Goal: Task Accomplishment & Management: Use online tool/utility

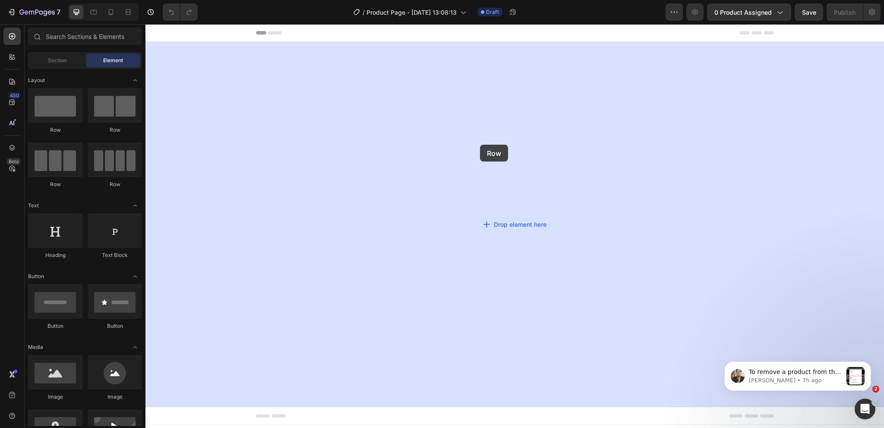
drag, startPoint x: 200, startPoint y: 138, endPoint x: 480, endPoint y: 146, distance: 280.8
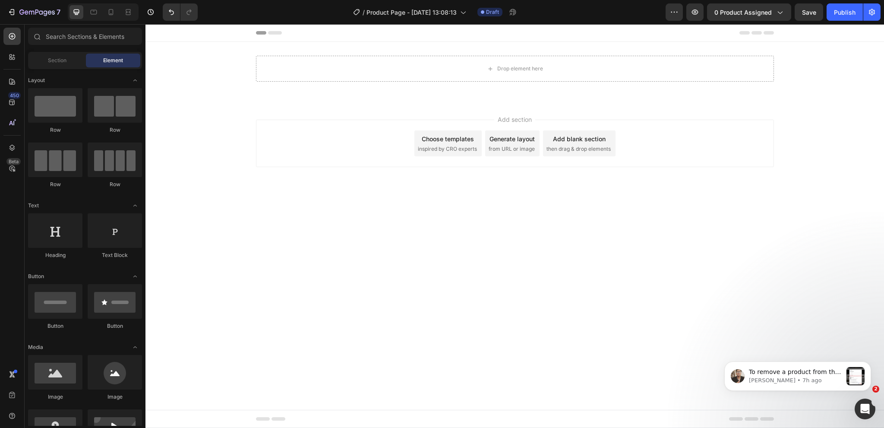
click at [453, 151] on span "inspired by CRO experts" at bounding box center [447, 149] width 59 height 8
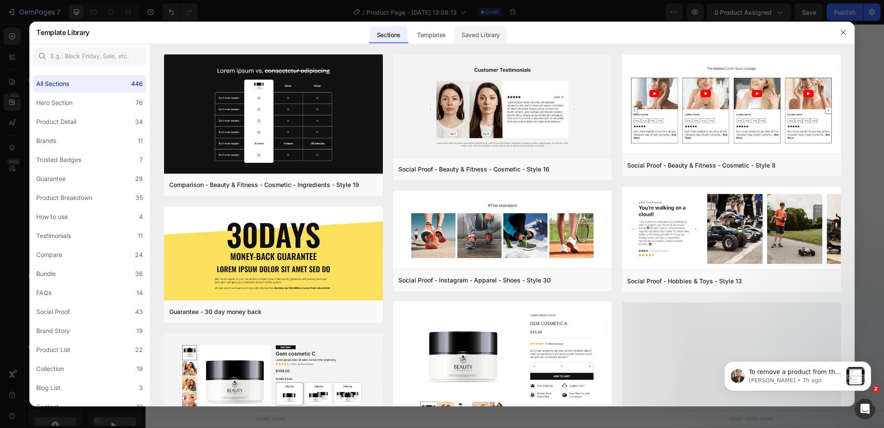
click at [497, 40] on div "Saved Library" at bounding box center [481, 34] width 52 height 17
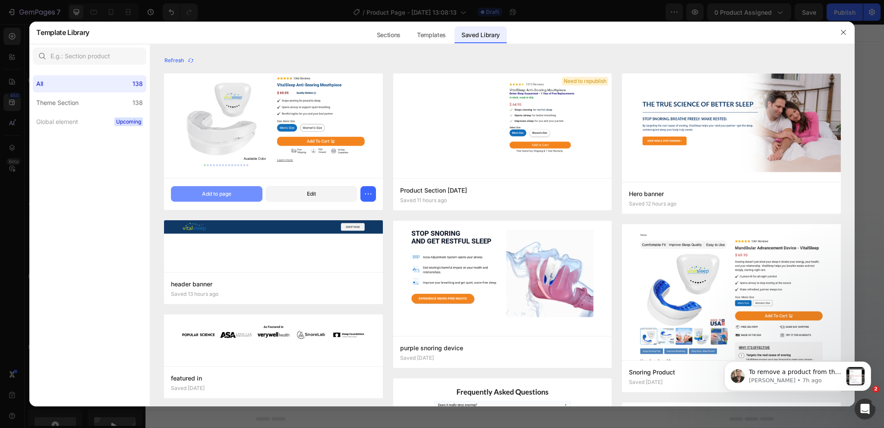
click at [239, 191] on button "Add to page" at bounding box center [216, 194] width 91 height 16
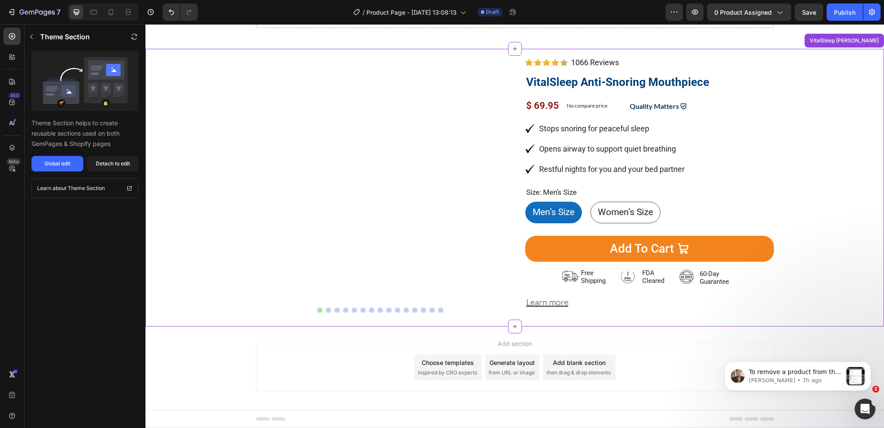
scroll to position [57, 0]
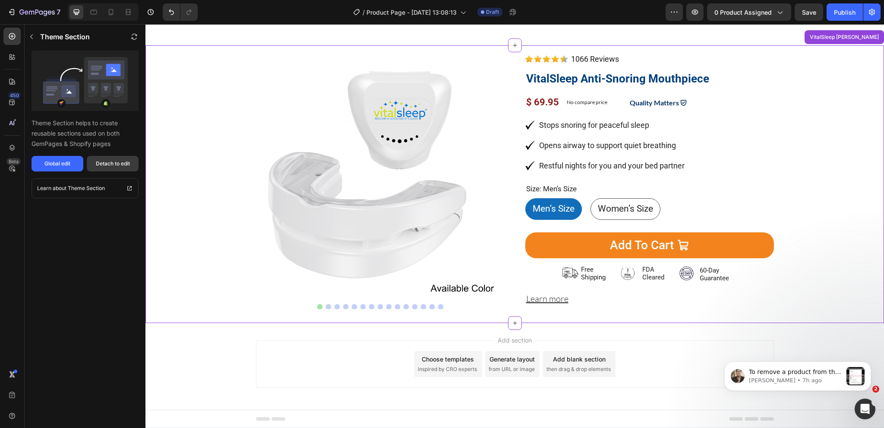
click at [131, 168] on button "Detach to edit" at bounding box center [113, 164] width 52 height 16
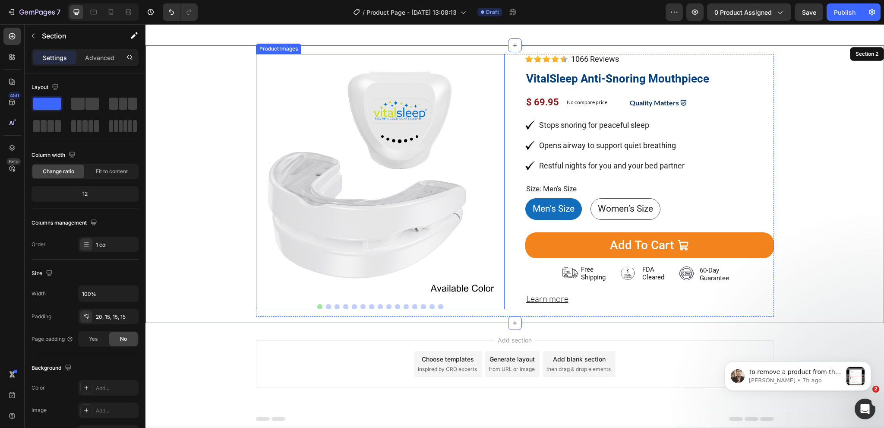
click at [326, 305] on button "Dot" at bounding box center [328, 306] width 5 height 5
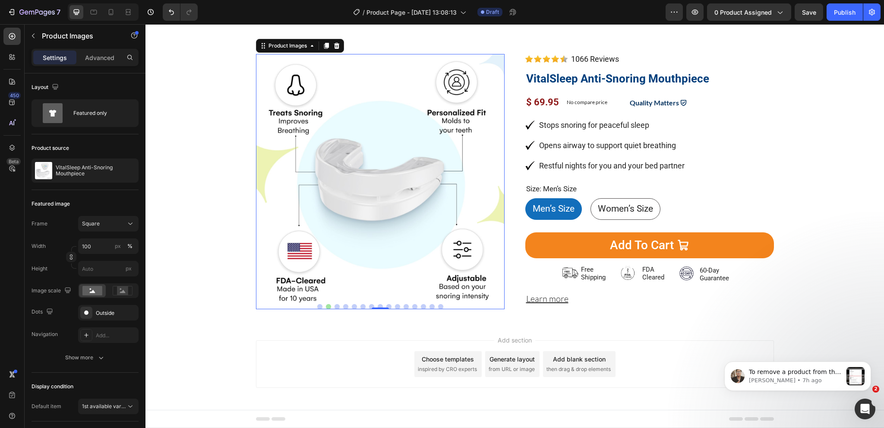
click at [467, 159] on img at bounding box center [380, 178] width 249 height 249
click at [102, 314] on div "Outside" at bounding box center [108, 313] width 25 height 8
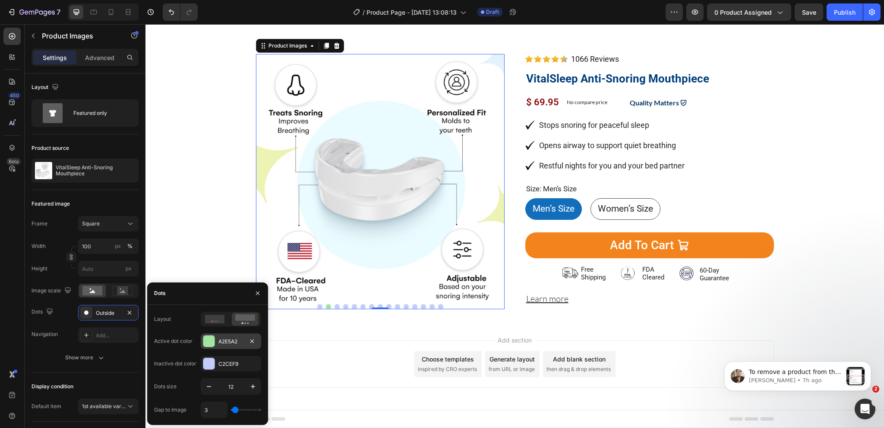
click at [216, 346] on div "A2E5A2" at bounding box center [231, 341] width 60 height 16
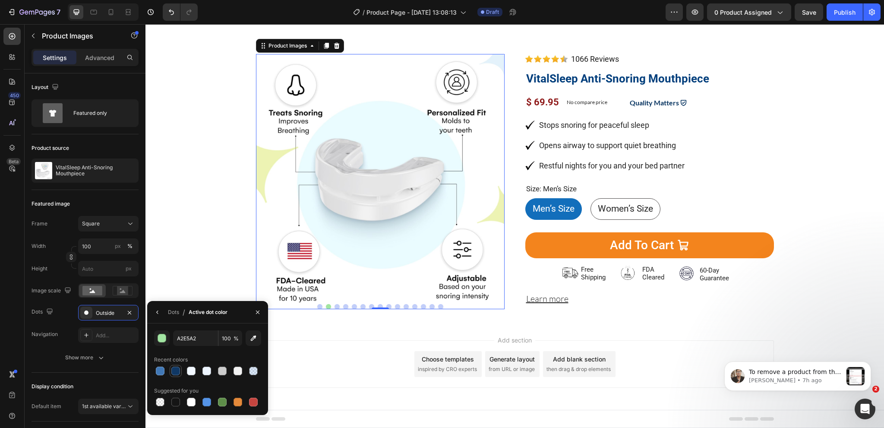
click at [174, 368] on div at bounding box center [175, 371] width 9 height 9
type input "103865"
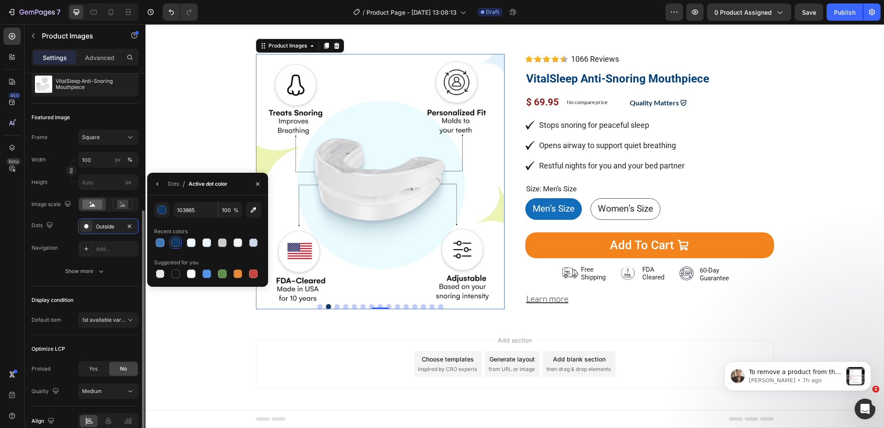
scroll to position [128, 0]
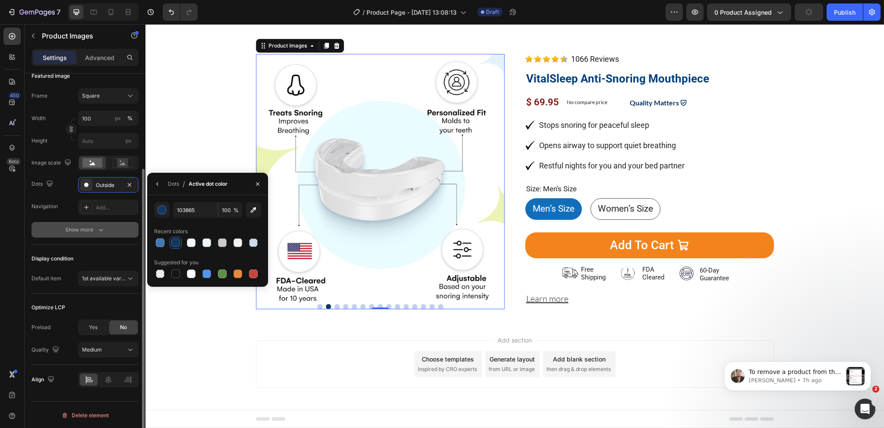
click at [89, 231] on div "Show more" at bounding box center [85, 229] width 40 height 9
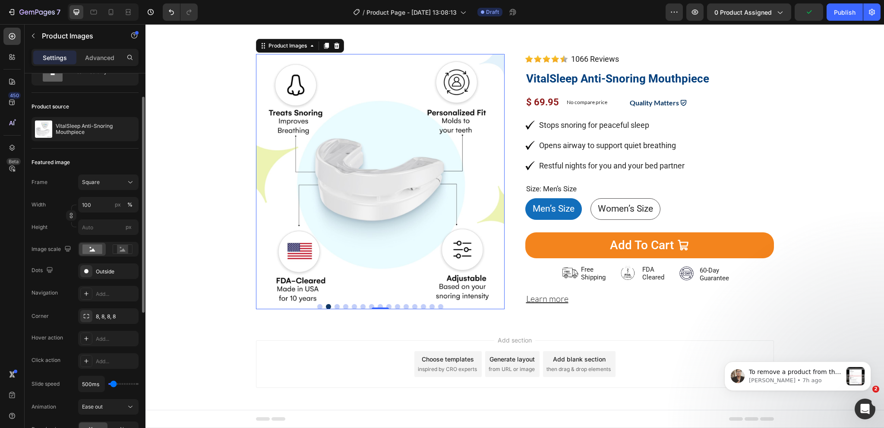
scroll to position [0, 0]
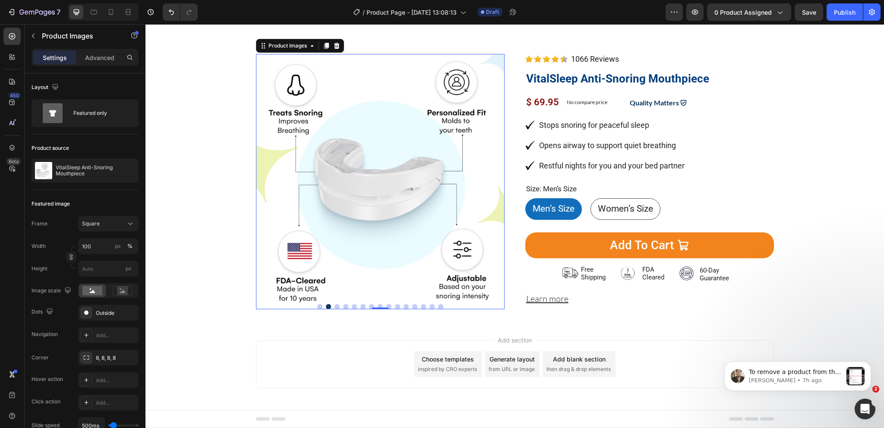
click at [335, 305] on button "Dot" at bounding box center [337, 306] width 5 height 5
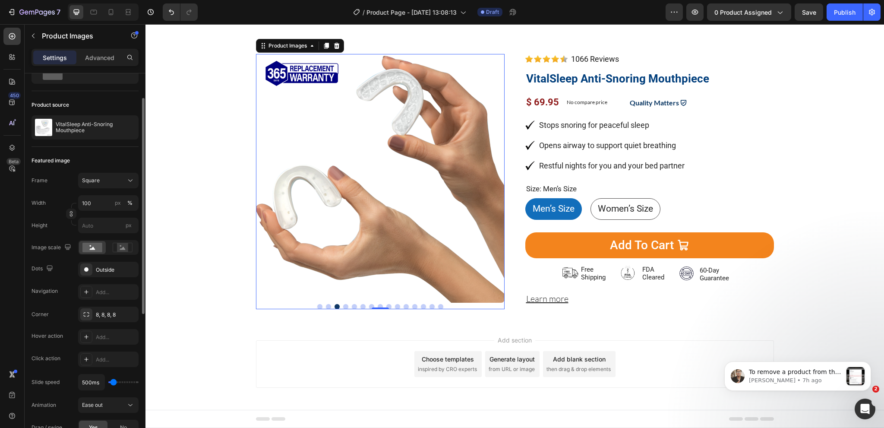
scroll to position [86, 0]
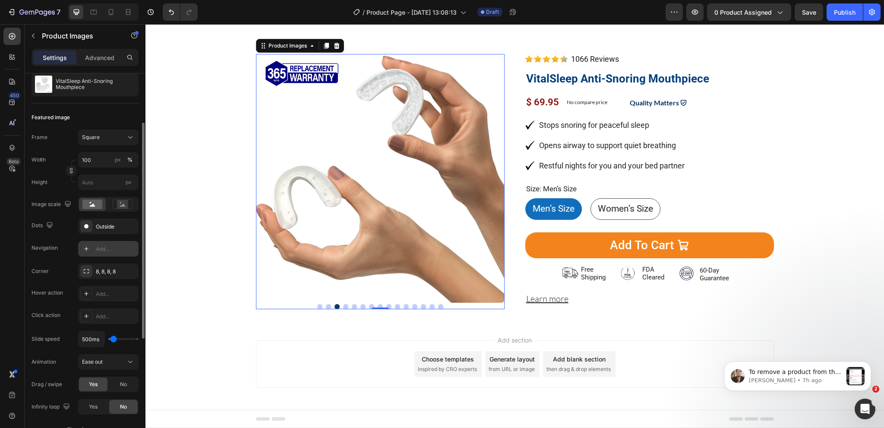
click at [105, 247] on div "Add..." at bounding box center [116, 249] width 41 height 8
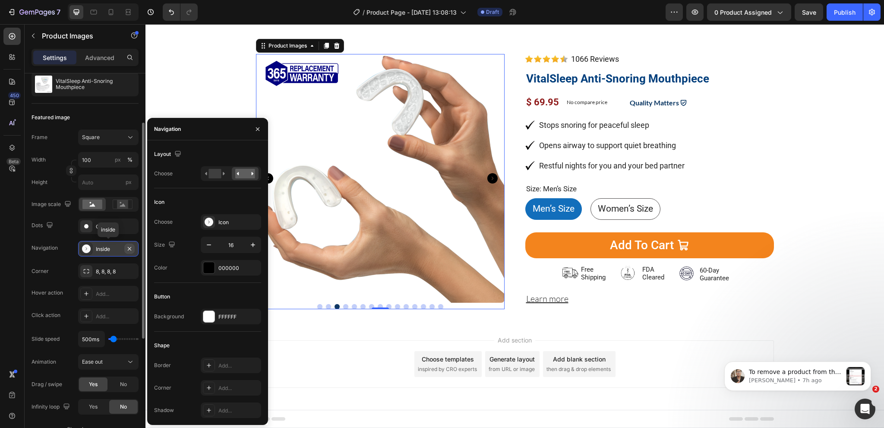
click at [131, 248] on icon "button" at bounding box center [129, 248] width 7 height 7
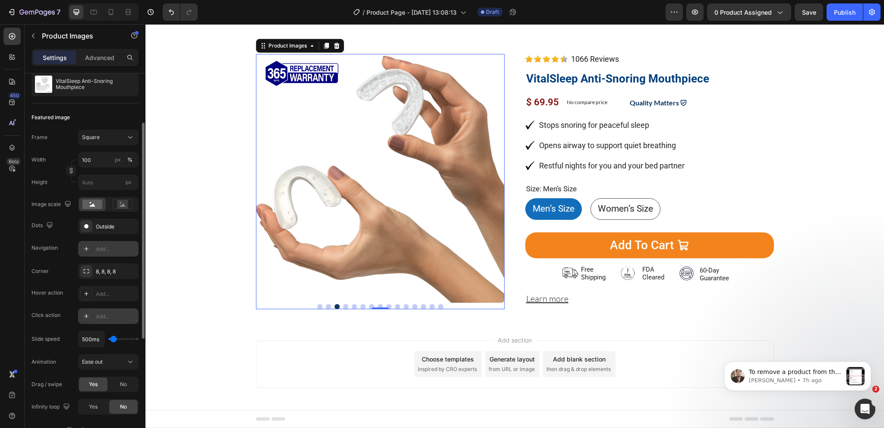
click at [108, 314] on div "Add..." at bounding box center [116, 317] width 41 height 8
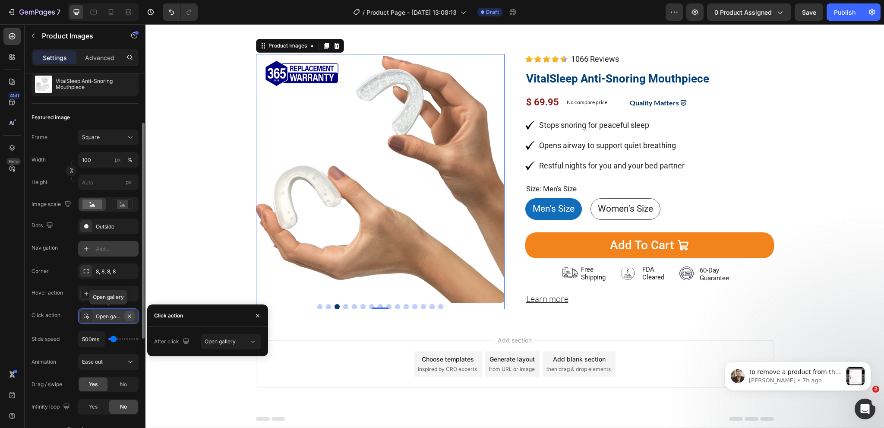
click at [126, 314] on icon "button" at bounding box center [129, 316] width 7 height 7
